Goal: Transaction & Acquisition: Purchase product/service

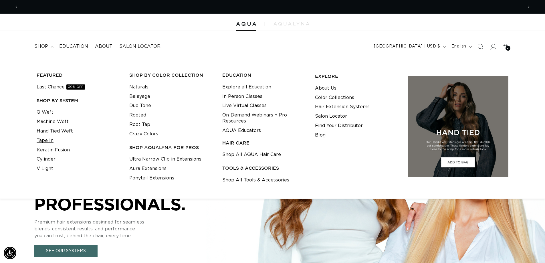
click at [51, 141] on link "Tape In" at bounding box center [45, 140] width 17 height 9
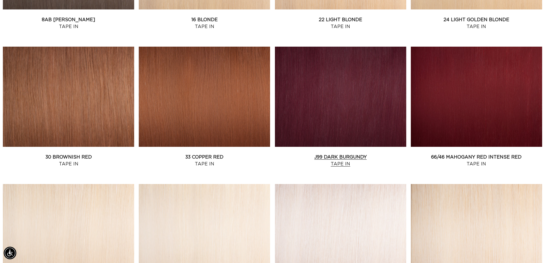
scroll to position [0, 1008]
click at [344, 154] on link "J99 Dark Burgundy Tape In" at bounding box center [340, 161] width 131 height 14
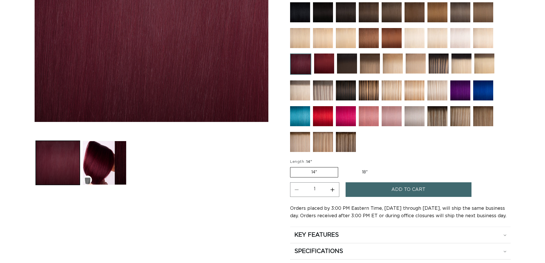
click at [370, 173] on label "18" Variant sold out or unavailable" at bounding box center [364, 172] width 47 height 10
click at [341, 166] on input "18" Variant sold out or unavailable" at bounding box center [341, 166] width 0 height 0
radio input "true"
click at [335, 192] on button "Increase quantity for J99 Dark Burgundy - Tape In" at bounding box center [332, 189] width 13 height 15
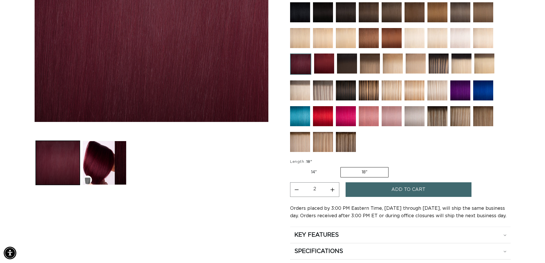
click at [335, 191] on button "Increase quantity for J99 Dark Burgundy - Tape In" at bounding box center [332, 189] width 13 height 15
type input "4"
click at [389, 187] on button "Add to cart" at bounding box center [408, 189] width 126 height 15
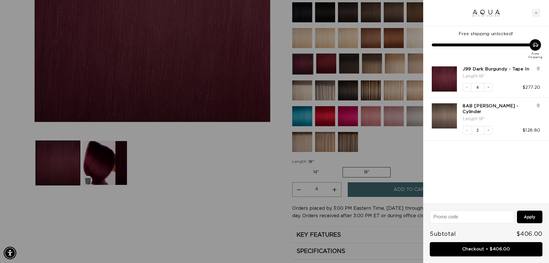
scroll to position [0, 0]
click at [538, 105] on icon at bounding box center [538, 105] width 2 height 3
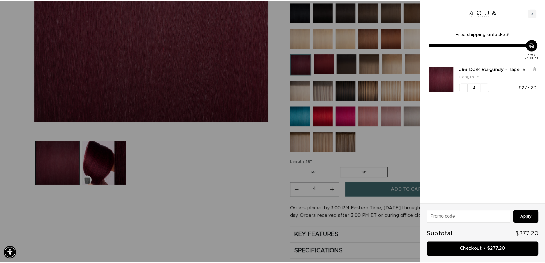
scroll to position [0, 508]
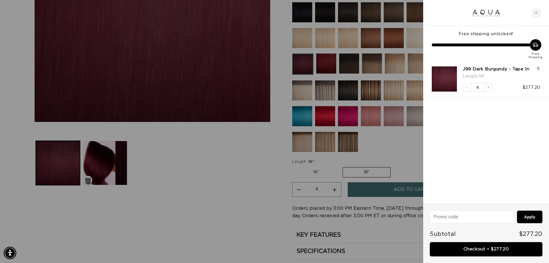
click at [207, 140] on div at bounding box center [274, 131] width 549 height 263
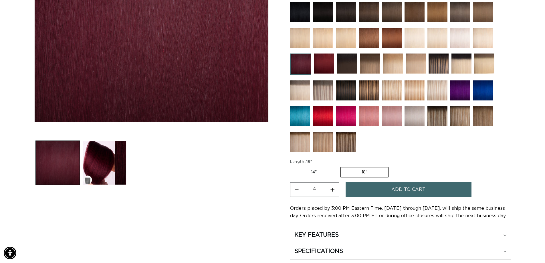
scroll to position [0, 1008]
